Goal: Task Accomplishment & Management: Complete application form

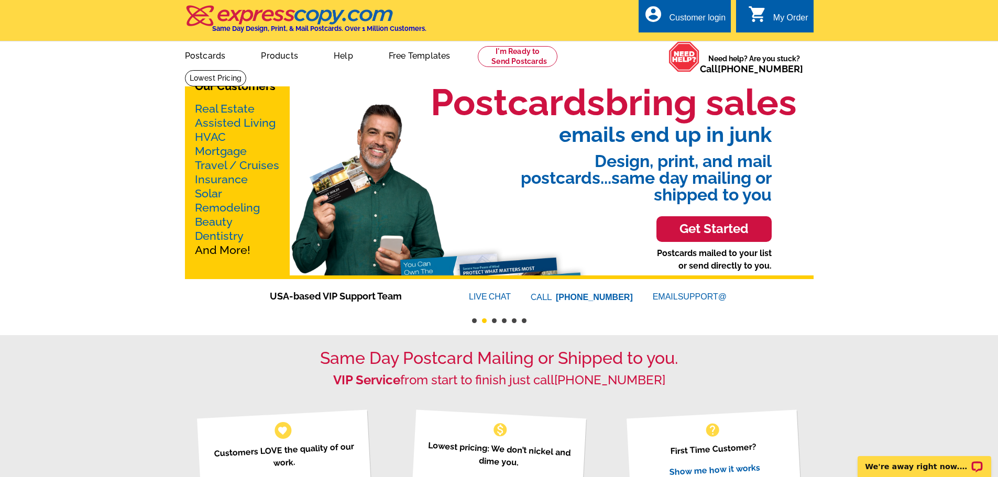
click at [702, 15] on div "Customer login" at bounding box center [697, 20] width 57 height 15
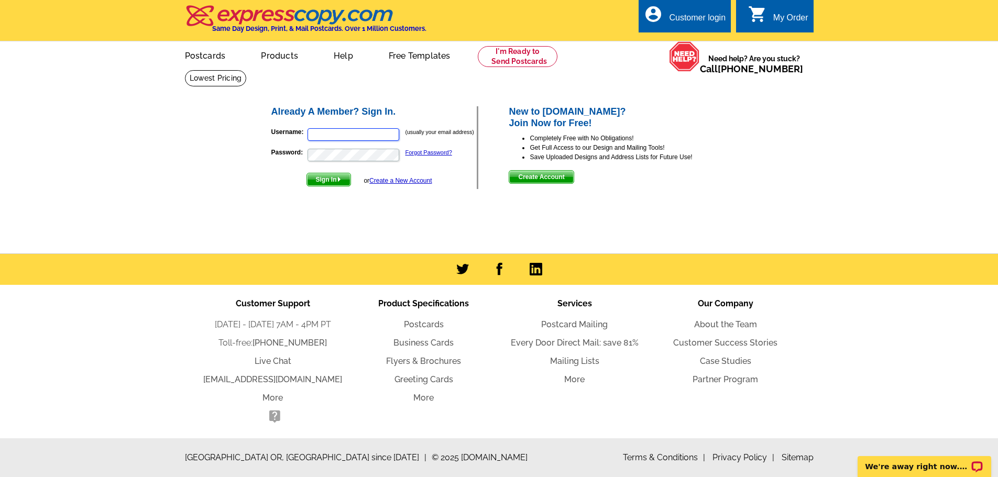
click at [351, 134] on input "Username:" at bounding box center [354, 134] width 92 height 13
type input "jasonv@nstarhomeloans.com"
click at [307, 173] on button "Sign In" at bounding box center [329, 180] width 45 height 14
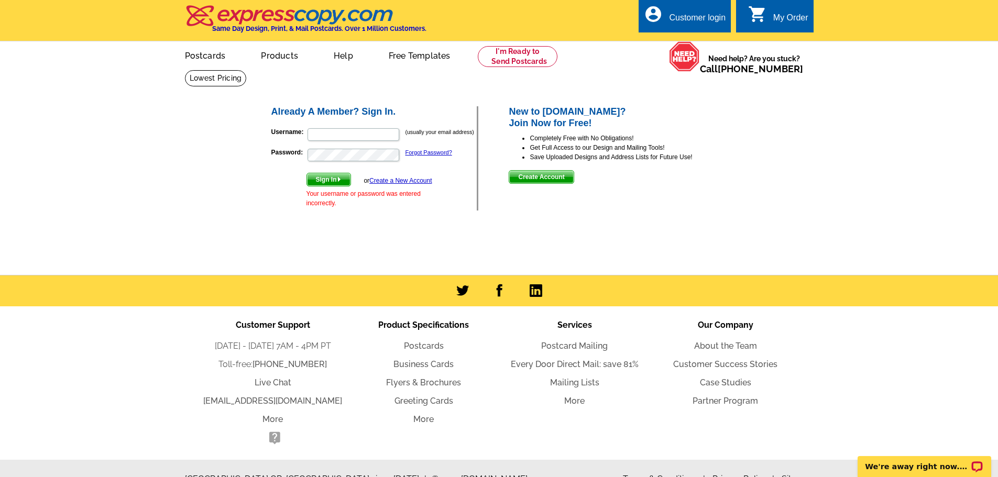
click at [396, 180] on link "Create a New Account" at bounding box center [400, 180] width 62 height 7
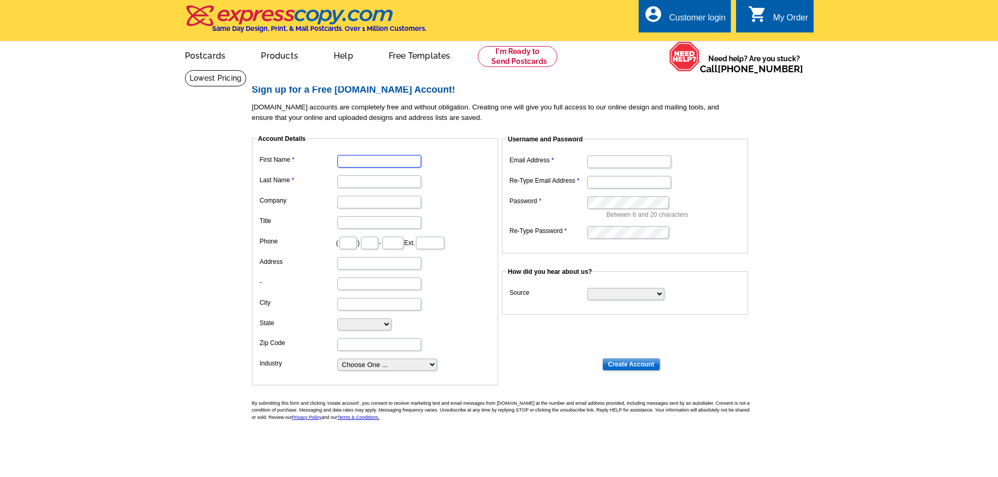
click at [383, 168] on input "First Name" at bounding box center [379, 161] width 84 height 13
type input "JASON"
type input "VERRANEAULT"
type input "860"
type input "377"
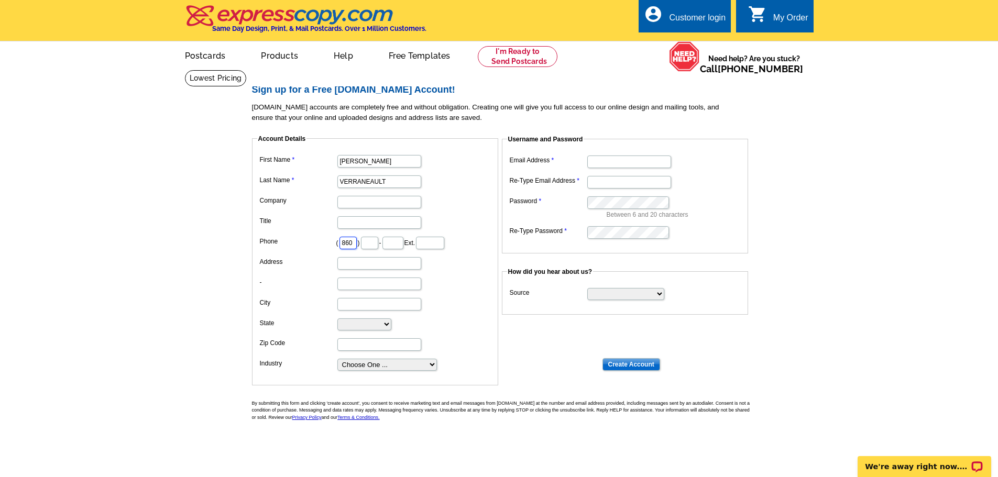
type input "2341"
type input "150 MAIN ST."
type input "SUITE B"
type input "DANIELSON"
select select "CT"
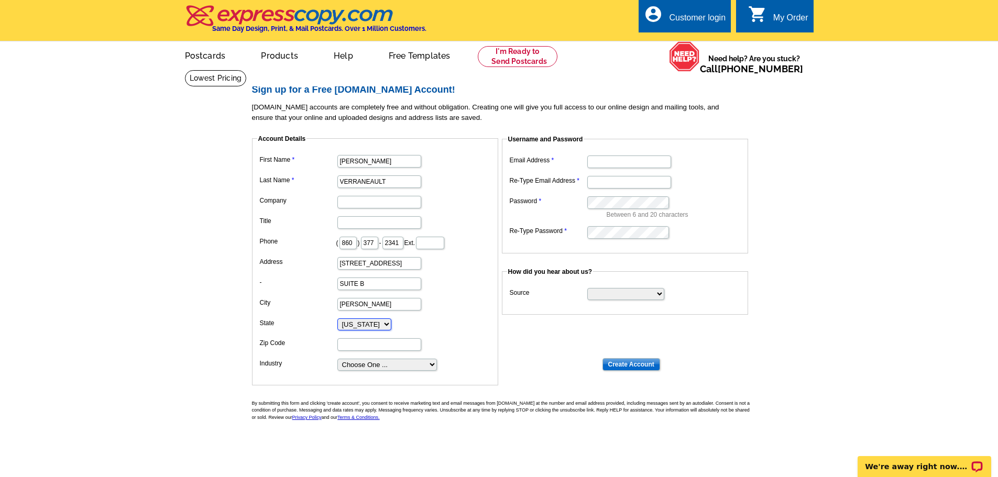
type input "06239"
click at [394, 202] on input "Company" at bounding box center [379, 202] width 84 height 13
type input "NorthStar Home Loans"
type input "President"
drag, startPoint x: 377, startPoint y: 287, endPoint x: 304, endPoint y: 288, distance: 72.3
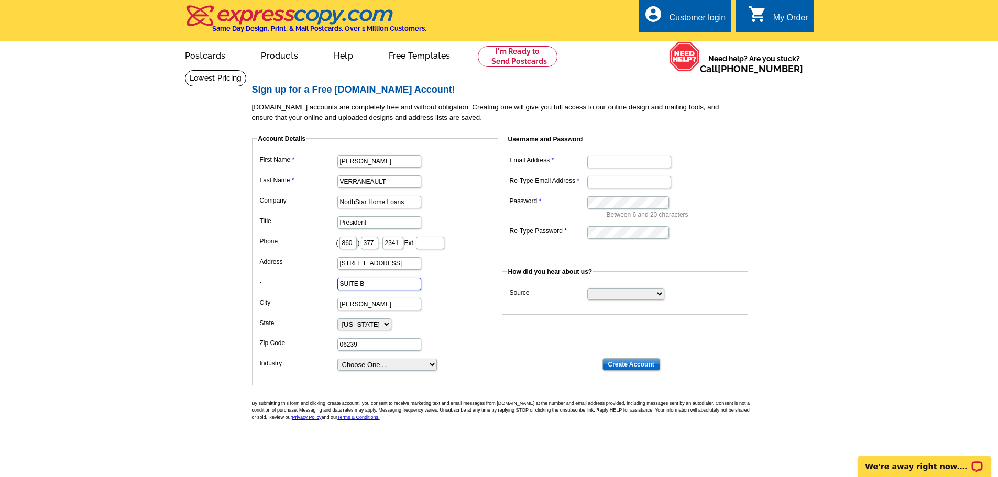
click at [304, 288] on dl "First Name JASON Last Name VERRANEAULT Company NorthStar Home Loans Title Presi…" at bounding box center [375, 262] width 236 height 220
click at [378, 367] on select "Choose One ... Residential Real Estate Accounting Agriculture Architecture Arts…" at bounding box center [387, 365] width 100 height 12
select select "19"
click at [337, 359] on select "Choose One ... Residential Real Estate Accounting Agriculture Architecture Arts…" at bounding box center [387, 365] width 100 height 12
click at [614, 164] on input "Email Address" at bounding box center [629, 162] width 84 height 13
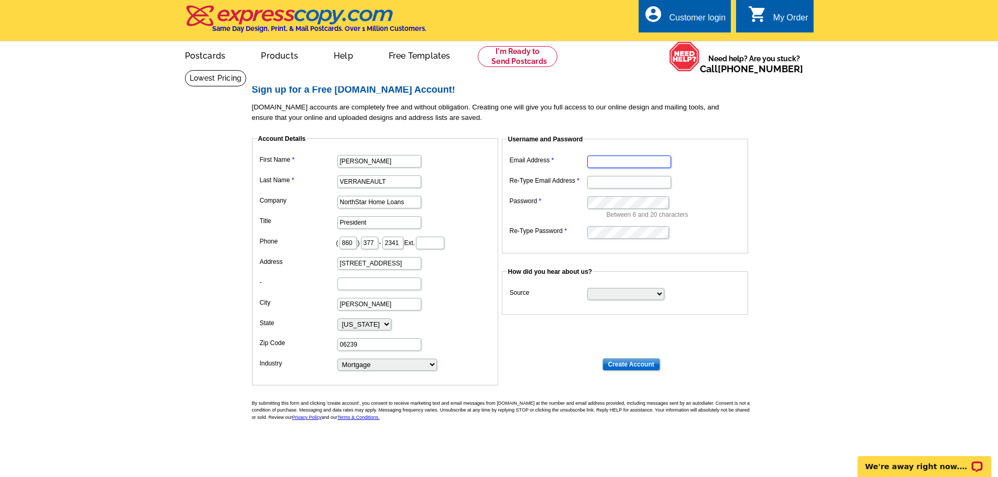
type input "jasonv@nstarhomeloans.com"
click at [632, 193] on dl "Email Address jasonv@nstarhomeloans.com Re-Type Email Address jasonv@nstarhomel…" at bounding box center [625, 196] width 236 height 87
click at [614, 296] on select "Search Engine Television Ad Direct Mail Postcard Email Referred by a friend Oth…" at bounding box center [625, 294] width 77 height 12
select select "other"
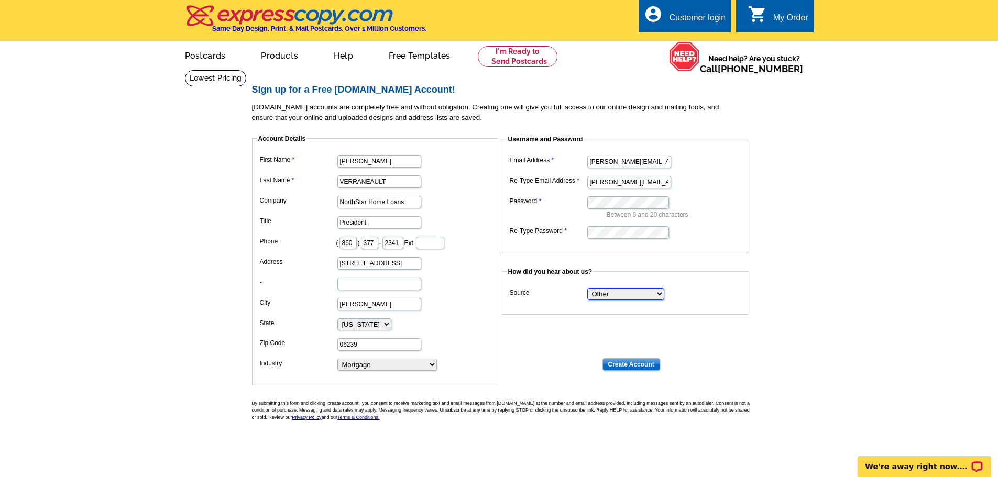
click at [587, 289] on select "Search Engine Television Ad Direct Mail Postcard Email Referred by a friend Oth…" at bounding box center [625, 294] width 77 height 12
click at [620, 363] on input "Create Account" at bounding box center [632, 364] width 58 height 13
